Goal: Task Accomplishment & Management: Manage account settings

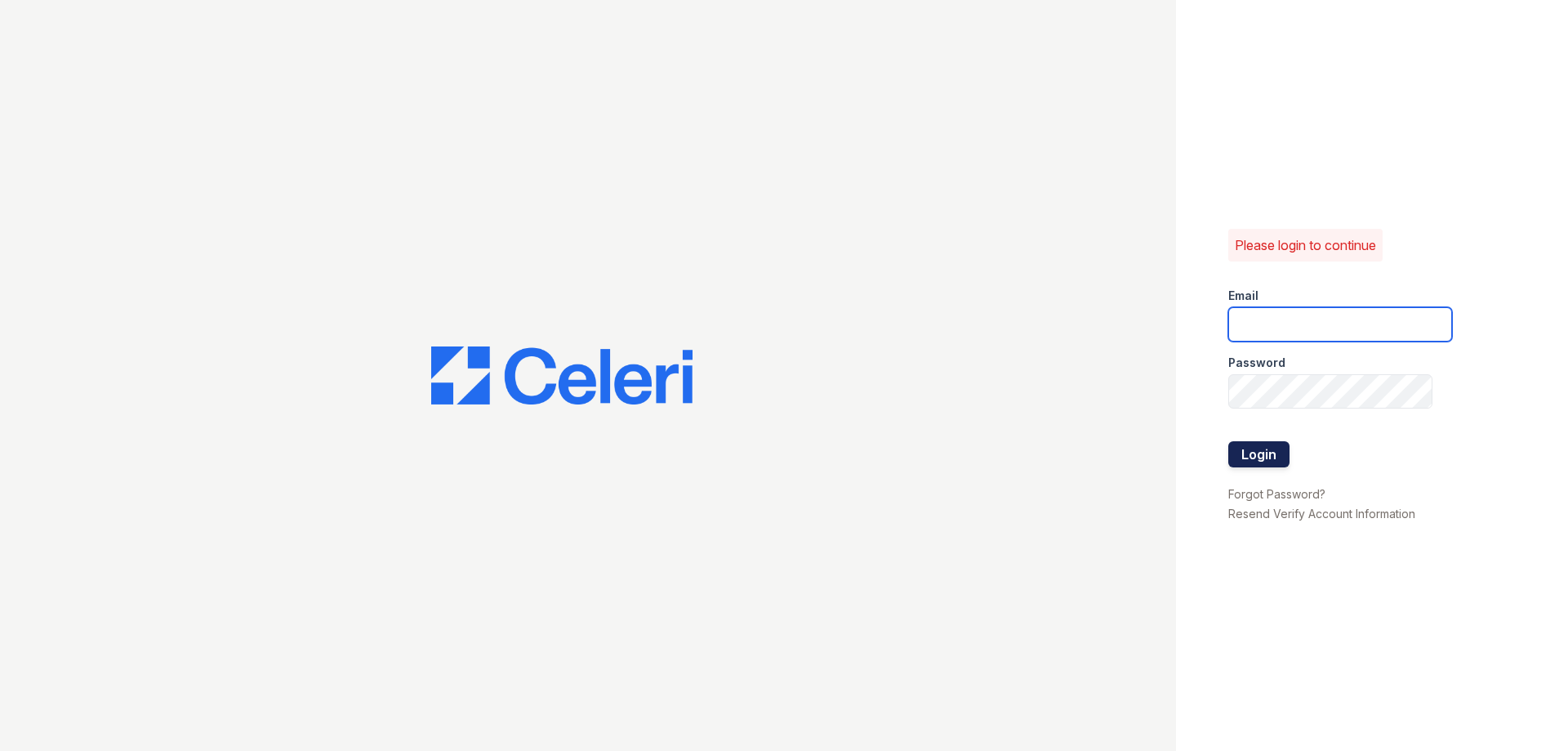
type input "[EMAIL_ADDRESS][DOMAIN_NAME]"
click at [1253, 451] on button "Login" at bounding box center [1259, 454] width 61 height 26
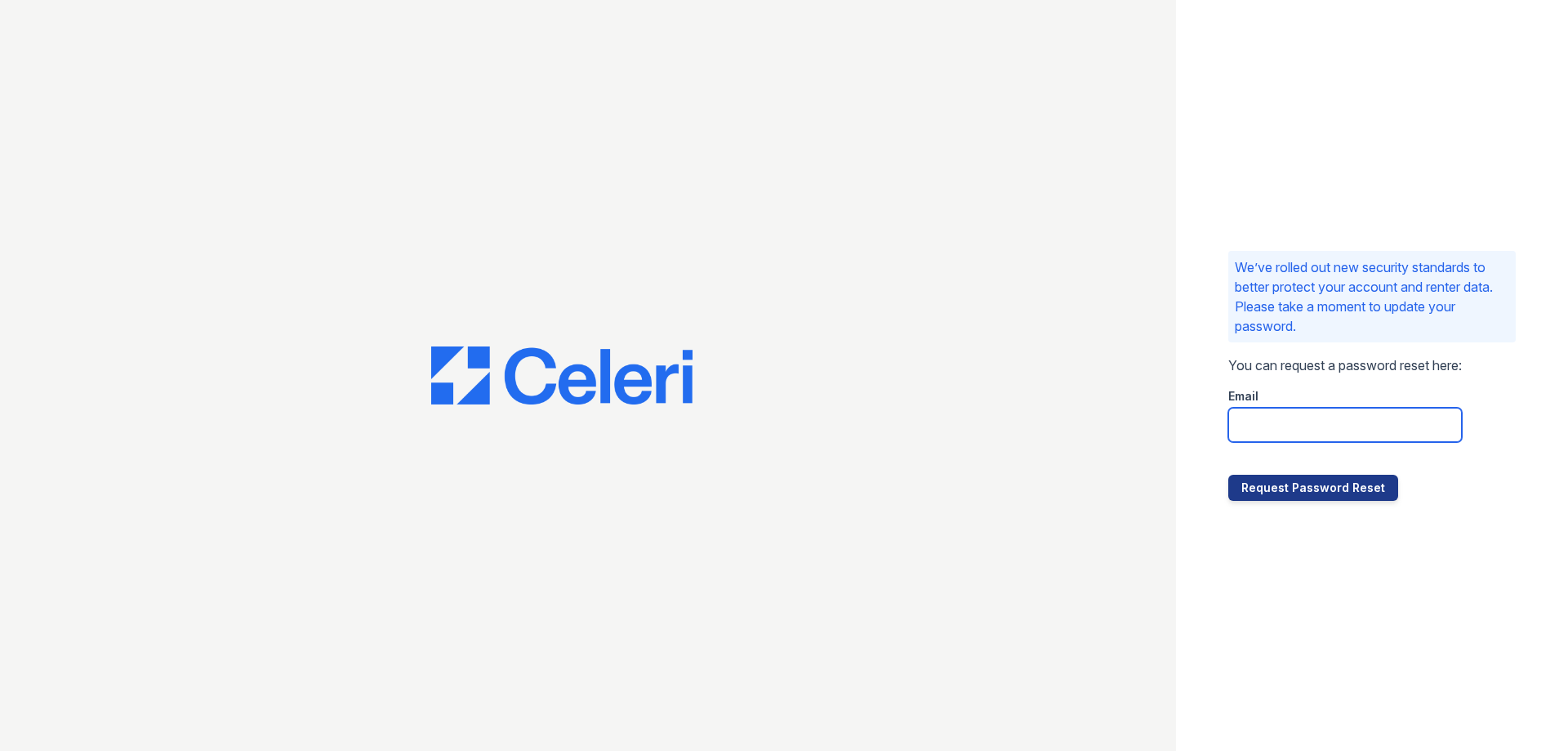
click at [1293, 429] on input "email" at bounding box center [1345, 425] width 233 height 34
type input "[EMAIL_ADDRESS][DOMAIN_NAME]"
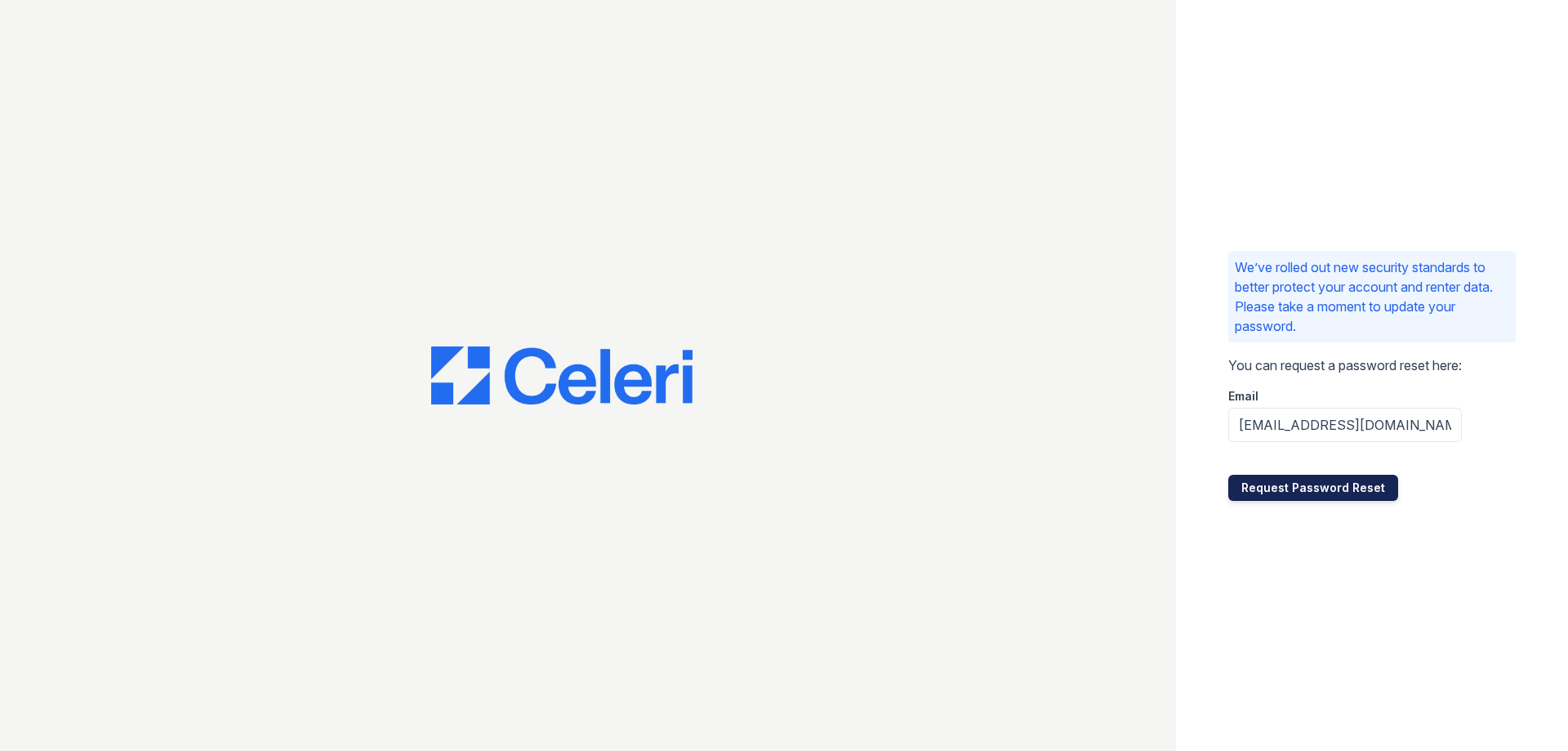
click at [1299, 491] on button "Request Password Reset" at bounding box center [1313, 487] width 170 height 26
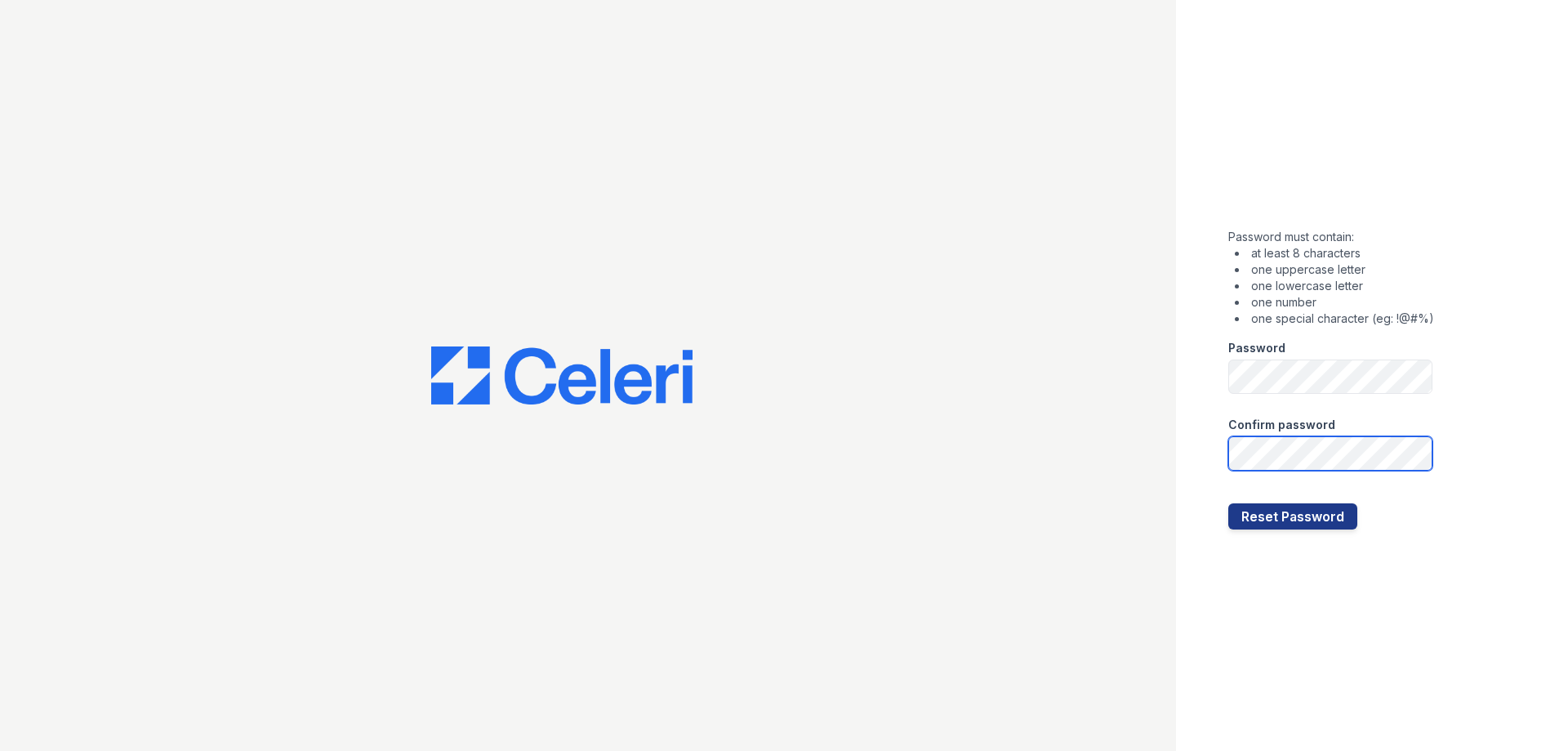
click at [1228, 503] on button "Reset Password" at bounding box center [1292, 516] width 129 height 26
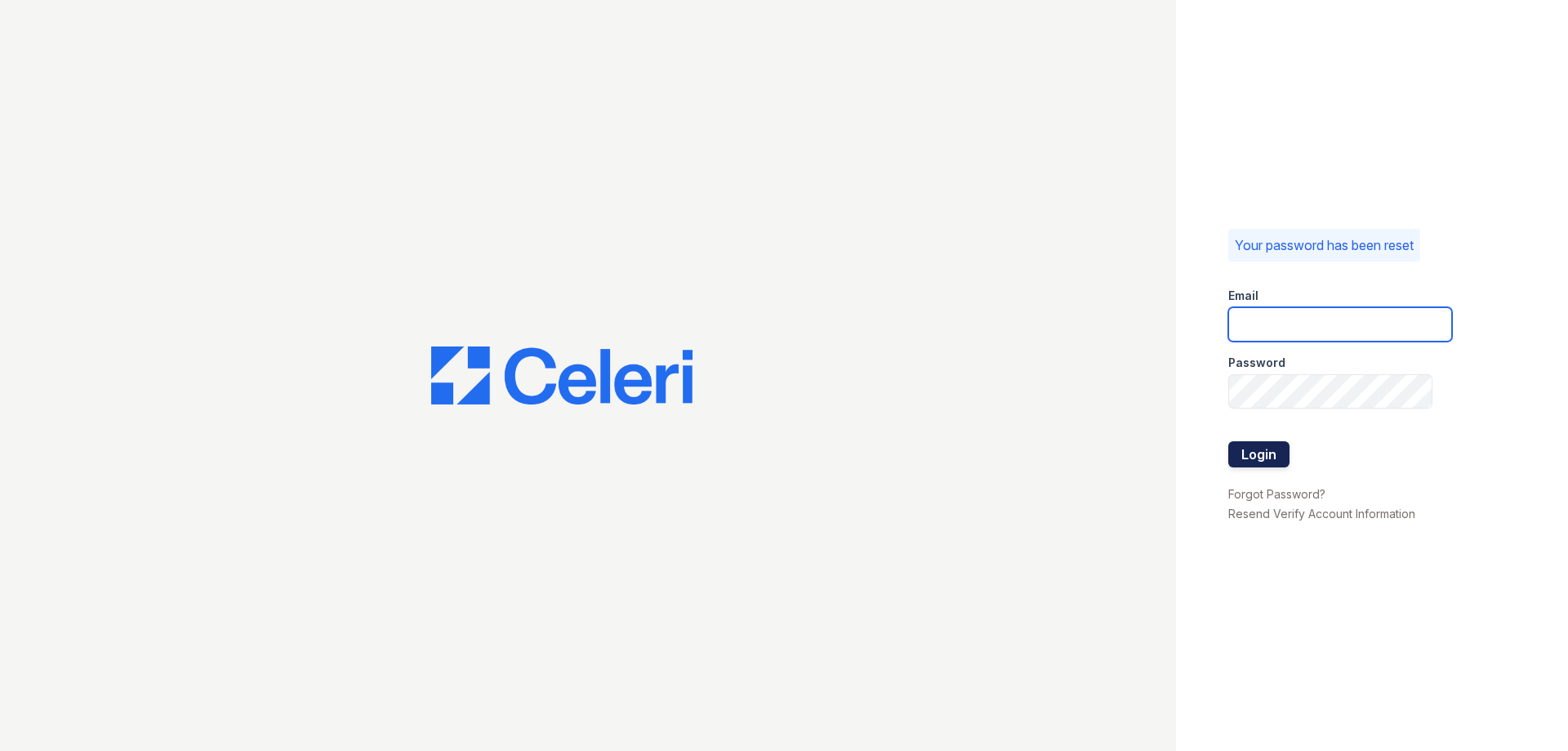
type input "[EMAIL_ADDRESS][DOMAIN_NAME]"
click at [1248, 449] on button "Login" at bounding box center [1259, 454] width 61 height 26
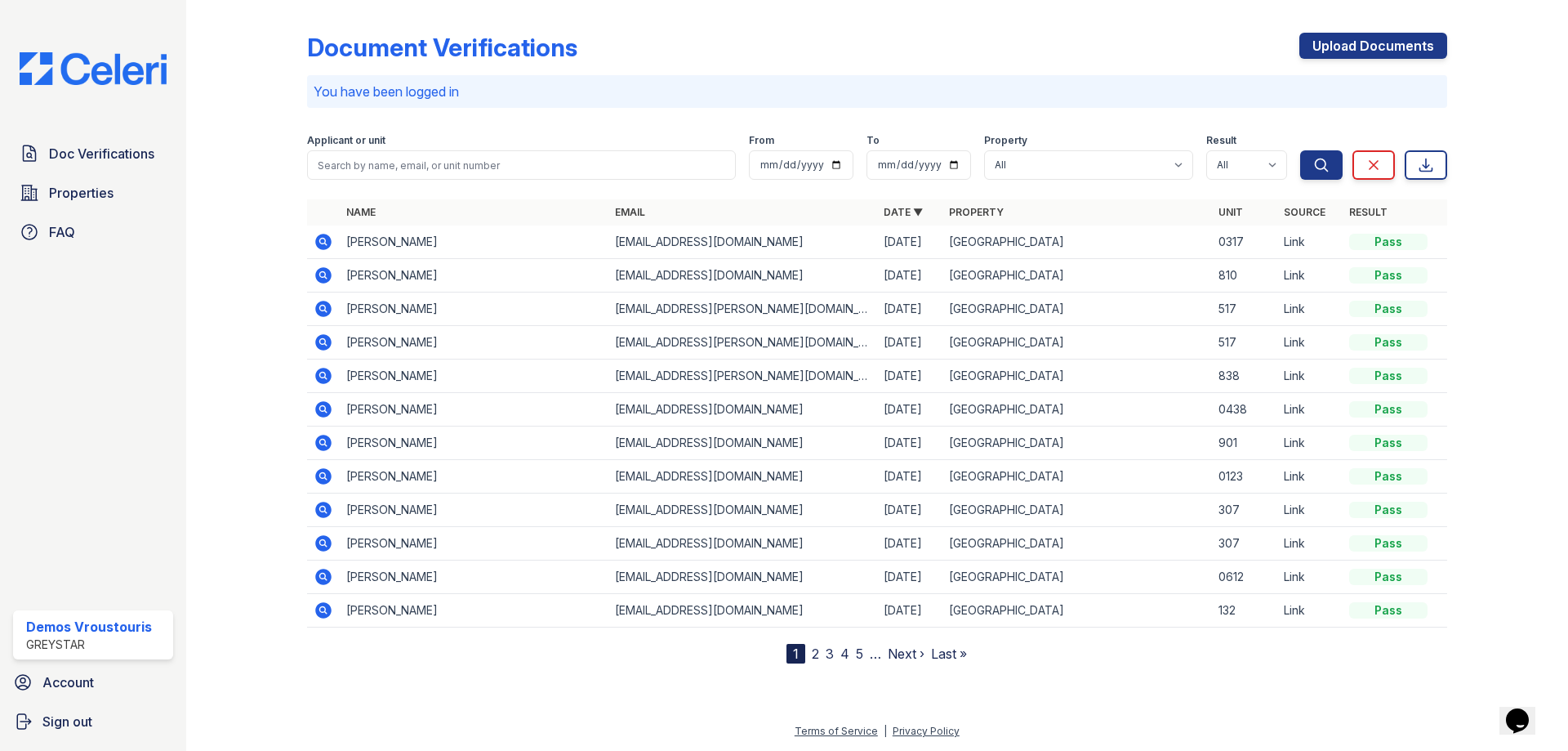
click at [326, 239] on icon at bounding box center [324, 242] width 17 height 17
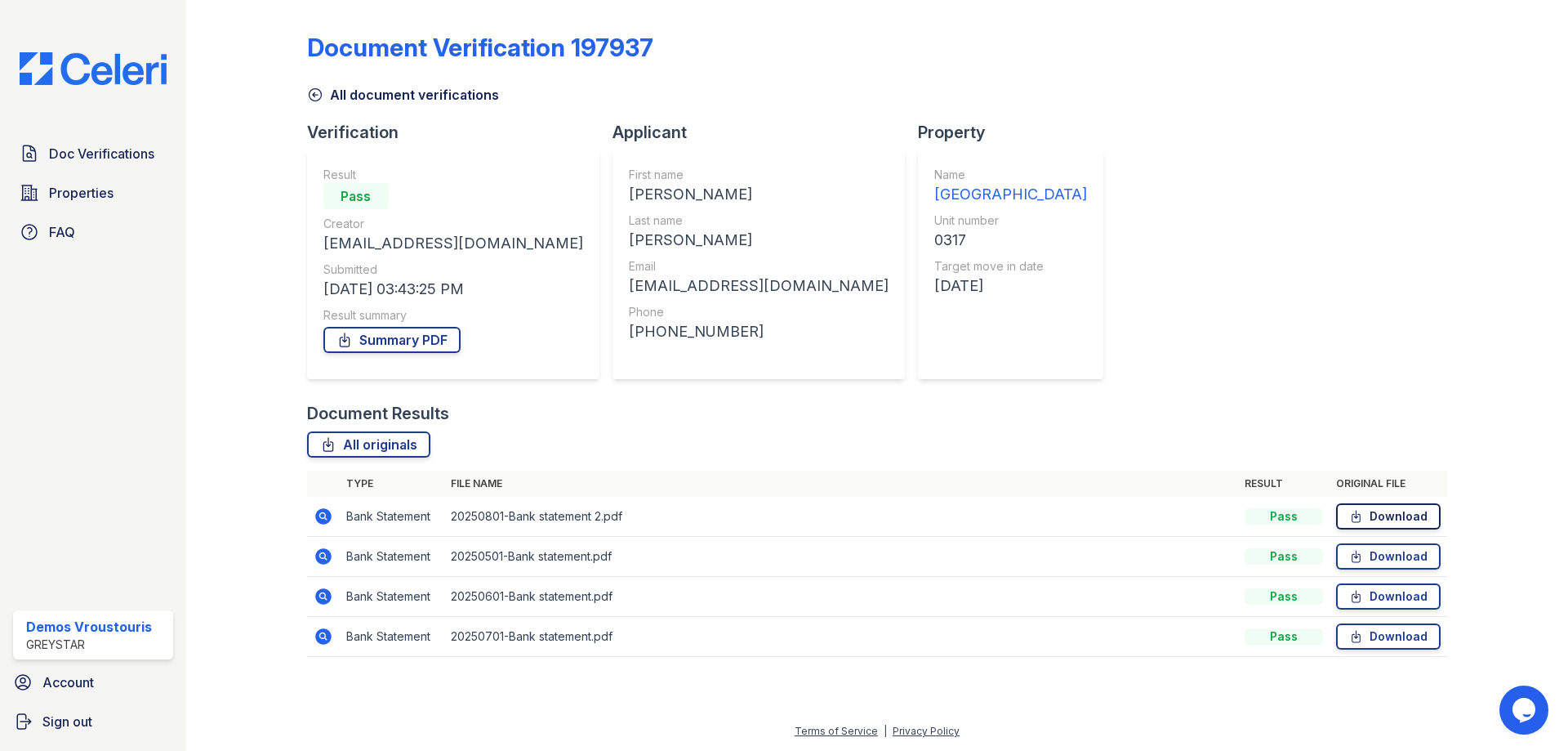
click at [1375, 519] on link "Download" at bounding box center [1389, 516] width 105 height 26
click at [1373, 554] on link "Download" at bounding box center [1389, 556] width 105 height 26
click at [1385, 593] on link "Download" at bounding box center [1389, 596] width 105 height 26
click at [1388, 637] on link "Download" at bounding box center [1389, 636] width 105 height 26
